Goal: Navigation & Orientation: Find specific page/section

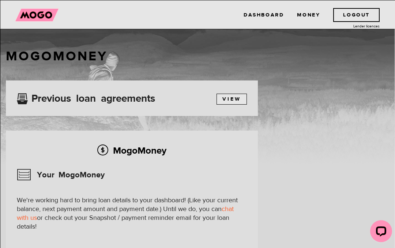
click at [253, 14] on link "Dashboard" at bounding box center [264, 15] width 40 height 14
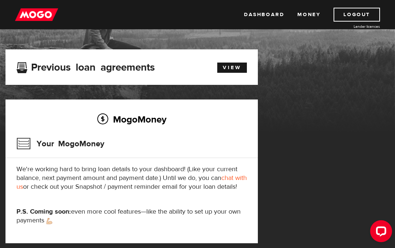
scroll to position [30, 0]
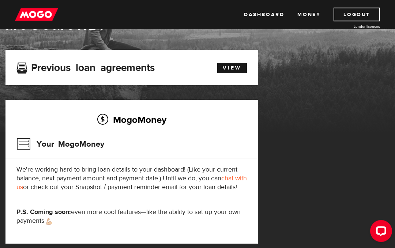
click at [304, 17] on link "Money" at bounding box center [308, 15] width 23 height 14
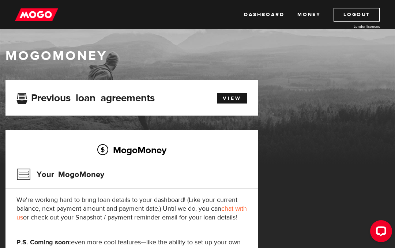
click at [257, 16] on link "Dashboard" at bounding box center [264, 15] width 40 height 14
click at [220, 102] on link "View" at bounding box center [232, 98] width 30 height 10
click at [31, 18] on img at bounding box center [36, 15] width 43 height 14
